Goal: Task Accomplishment & Management: Manage account settings

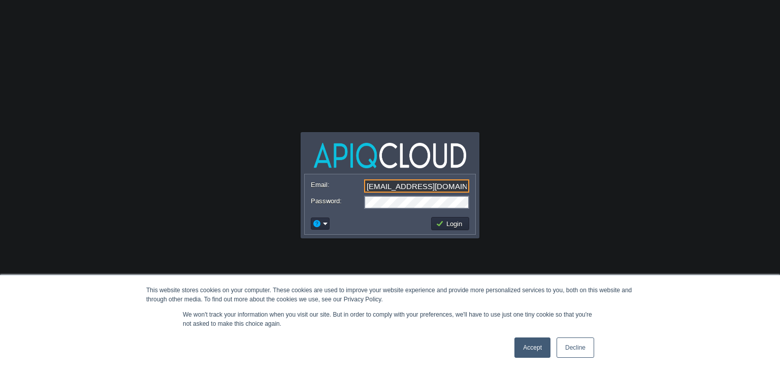
drag, startPoint x: 458, startPoint y: 187, endPoint x: 256, endPoint y: 173, distance: 202.7
click at [256, 173] on body "This website stores cookies on your computer. These cookies are used to improve…" at bounding box center [390, 185] width 780 height 371
type input "[EMAIL_ADDRESS][DOMAIN_NAME]"
click at [449, 224] on button "Login" at bounding box center [450, 223] width 29 height 9
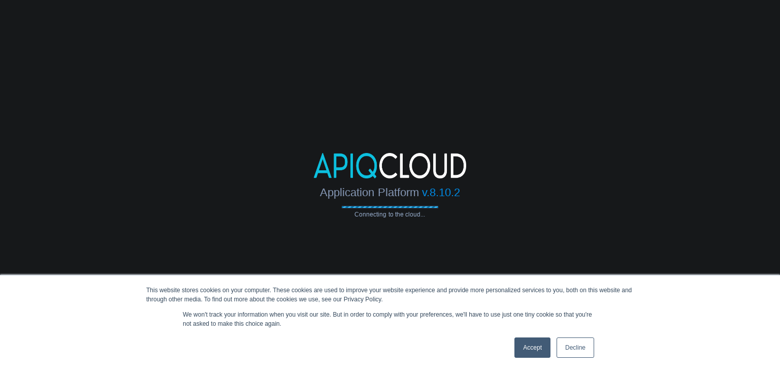
click at [530, 348] on link "Accept" at bounding box center [533, 347] width 36 height 20
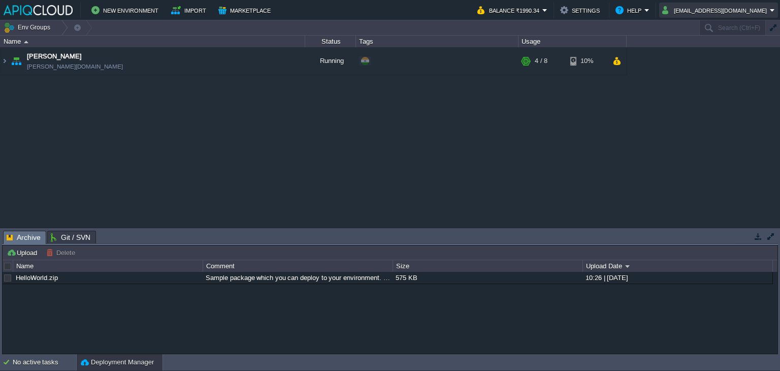
click at [758, 9] on button "[EMAIL_ADDRESS][DOMAIN_NAME]" at bounding box center [716, 10] width 108 height 12
click at [615, 59] on button "button" at bounding box center [617, 60] width 9 height 9
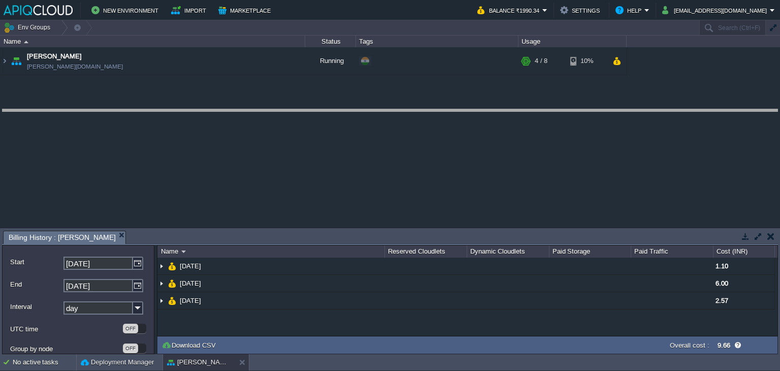
drag, startPoint x: 393, startPoint y: 232, endPoint x: 394, endPoint y: 111, distance: 121.4
click at [394, 111] on body "New Environment Import Marketplace Bonus ₹0.00 Upgrade Account Balance ₹1990.34…" at bounding box center [390, 185] width 780 height 371
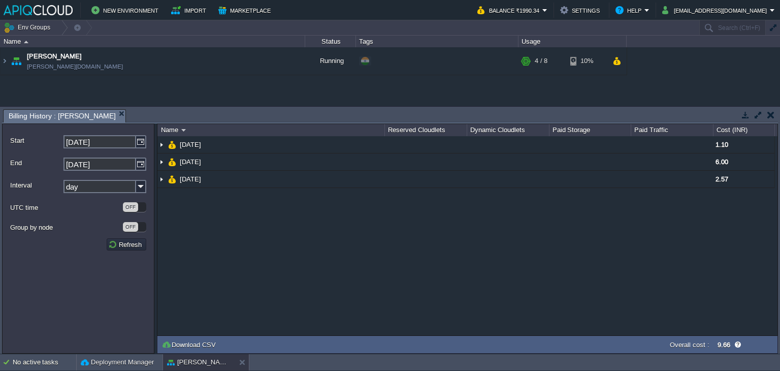
click at [770, 114] on button "button" at bounding box center [771, 114] width 7 height 9
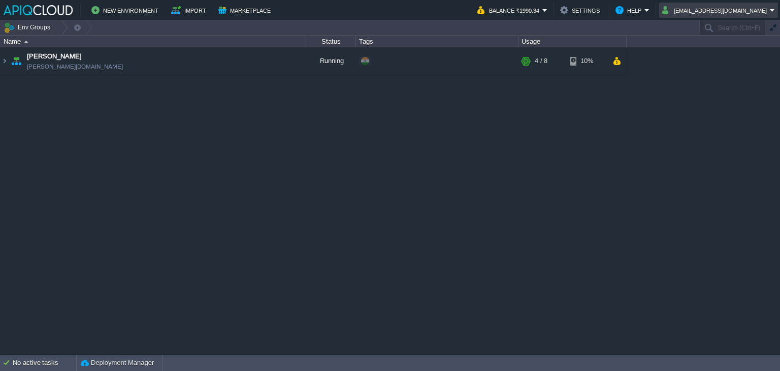
click at [767, 10] on button "[EMAIL_ADDRESS][DOMAIN_NAME]" at bounding box center [716, 10] width 108 height 12
click at [715, 55] on span "Sign out" at bounding box center [714, 54] width 24 height 8
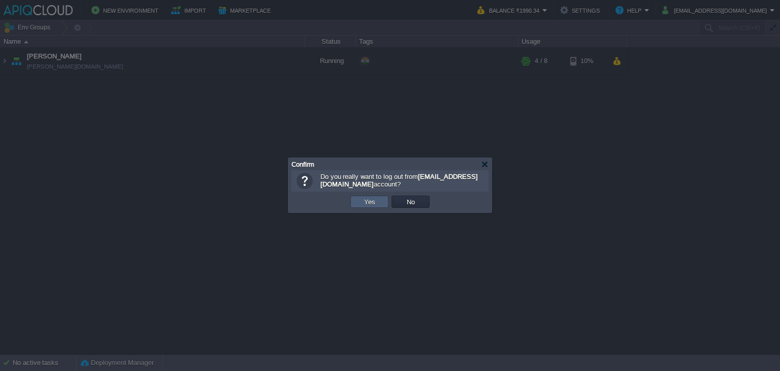
click at [364, 200] on button "Yes" at bounding box center [369, 201] width 17 height 9
